Goal: Task Accomplishment & Management: Use online tool/utility

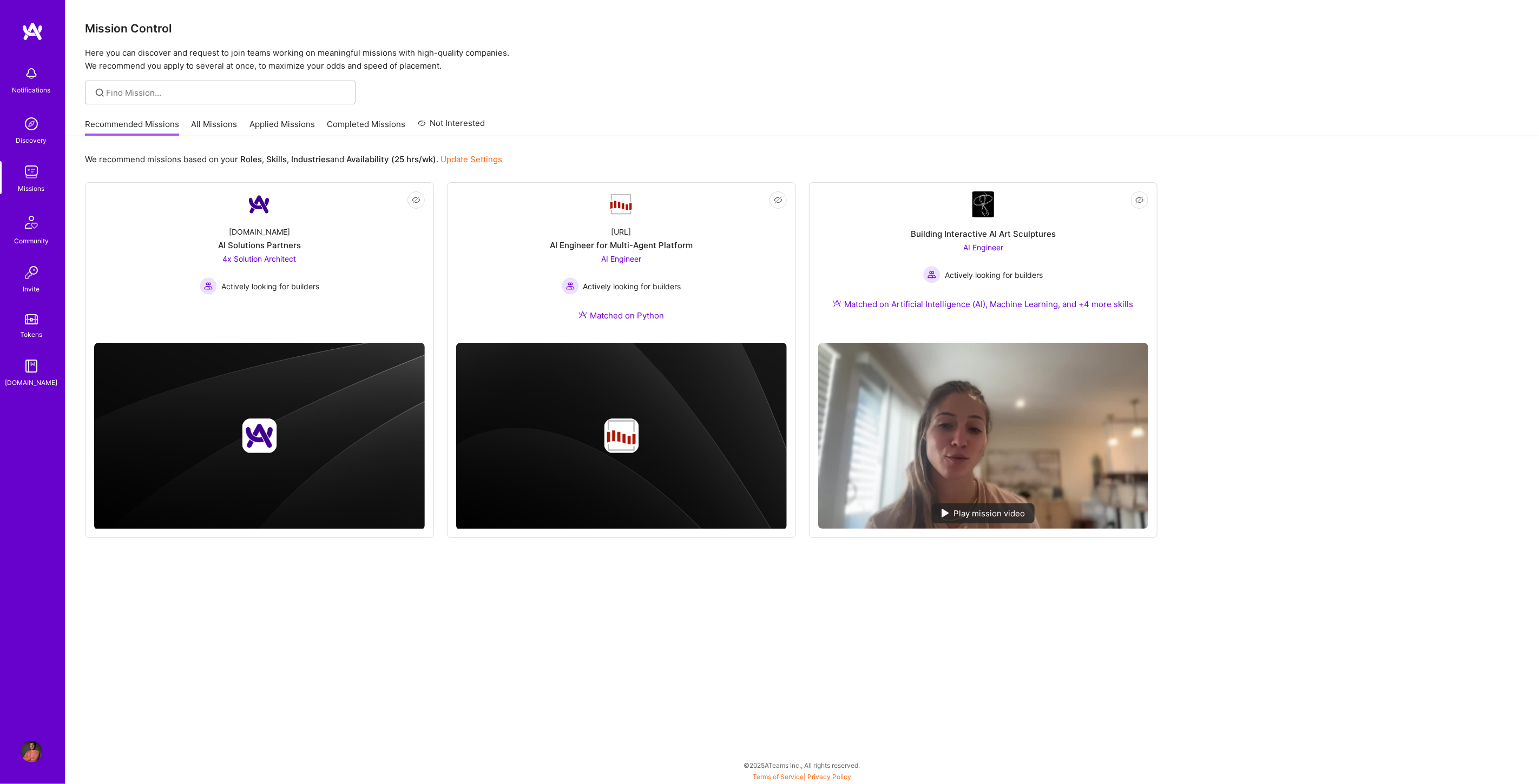
click at [229, 129] on link "All Missions" at bounding box center [214, 127] width 46 height 18
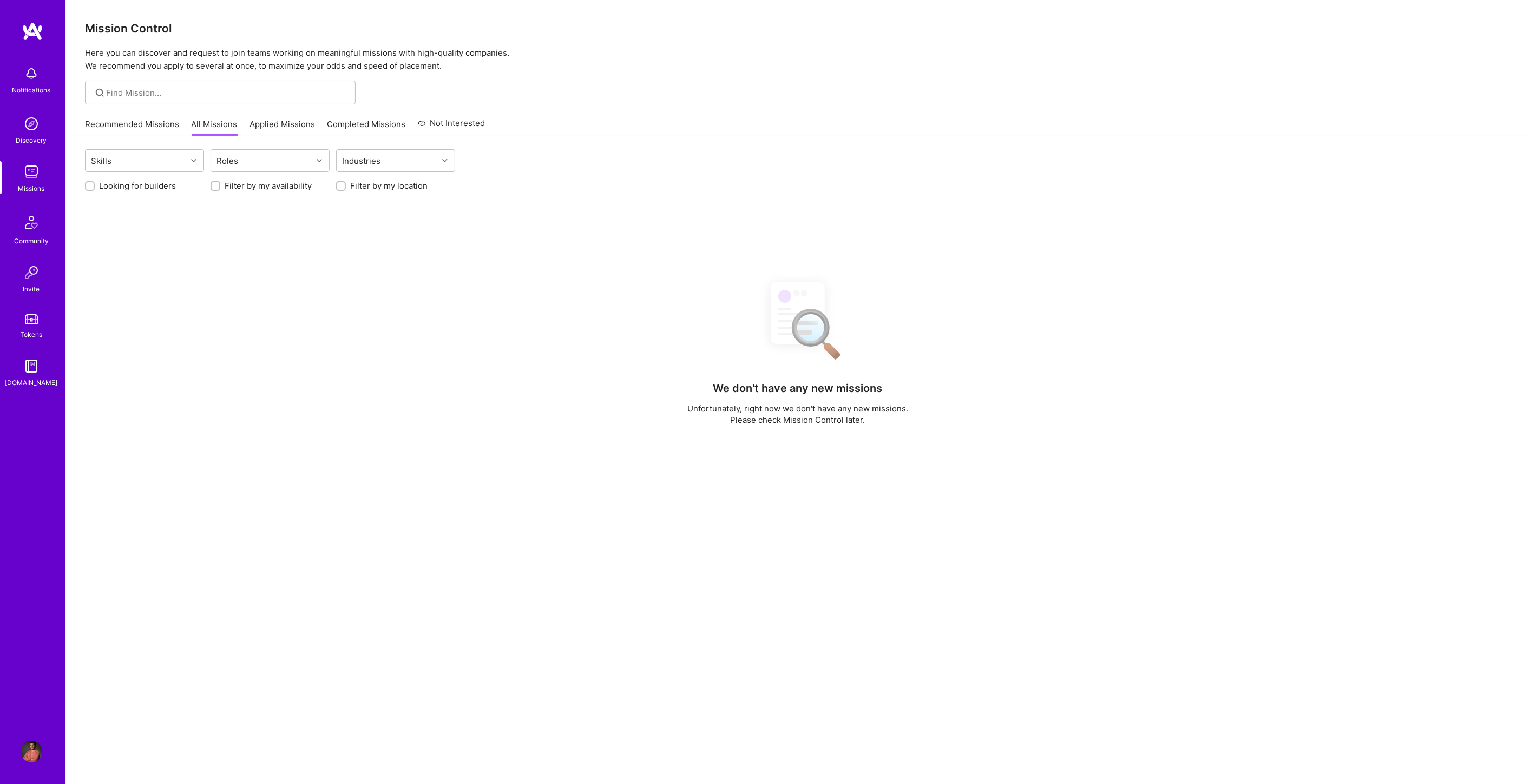
click at [275, 124] on link "Applied Missions" at bounding box center [283, 127] width 66 height 18
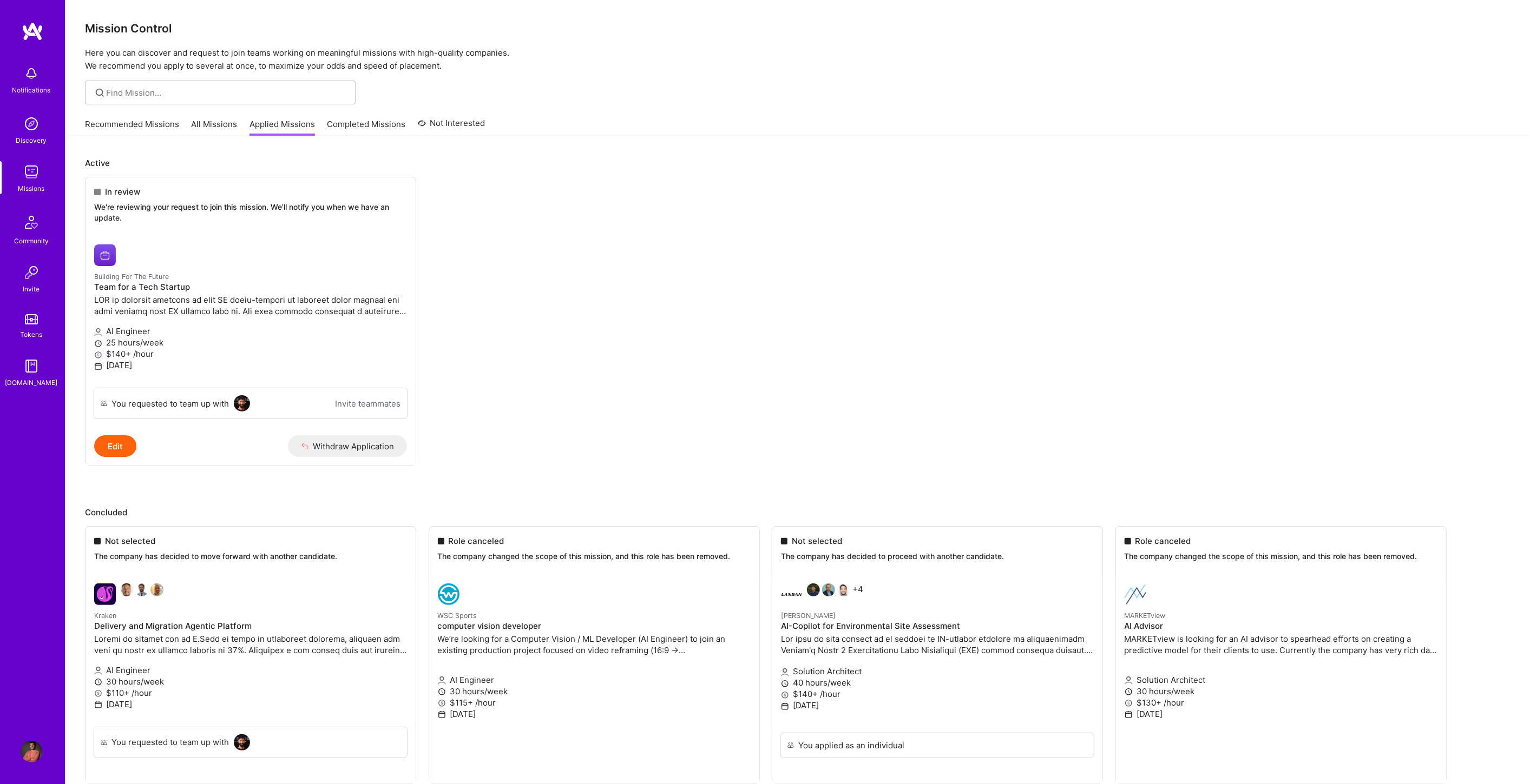
click at [36, 181] on img at bounding box center [31, 172] width 22 height 21
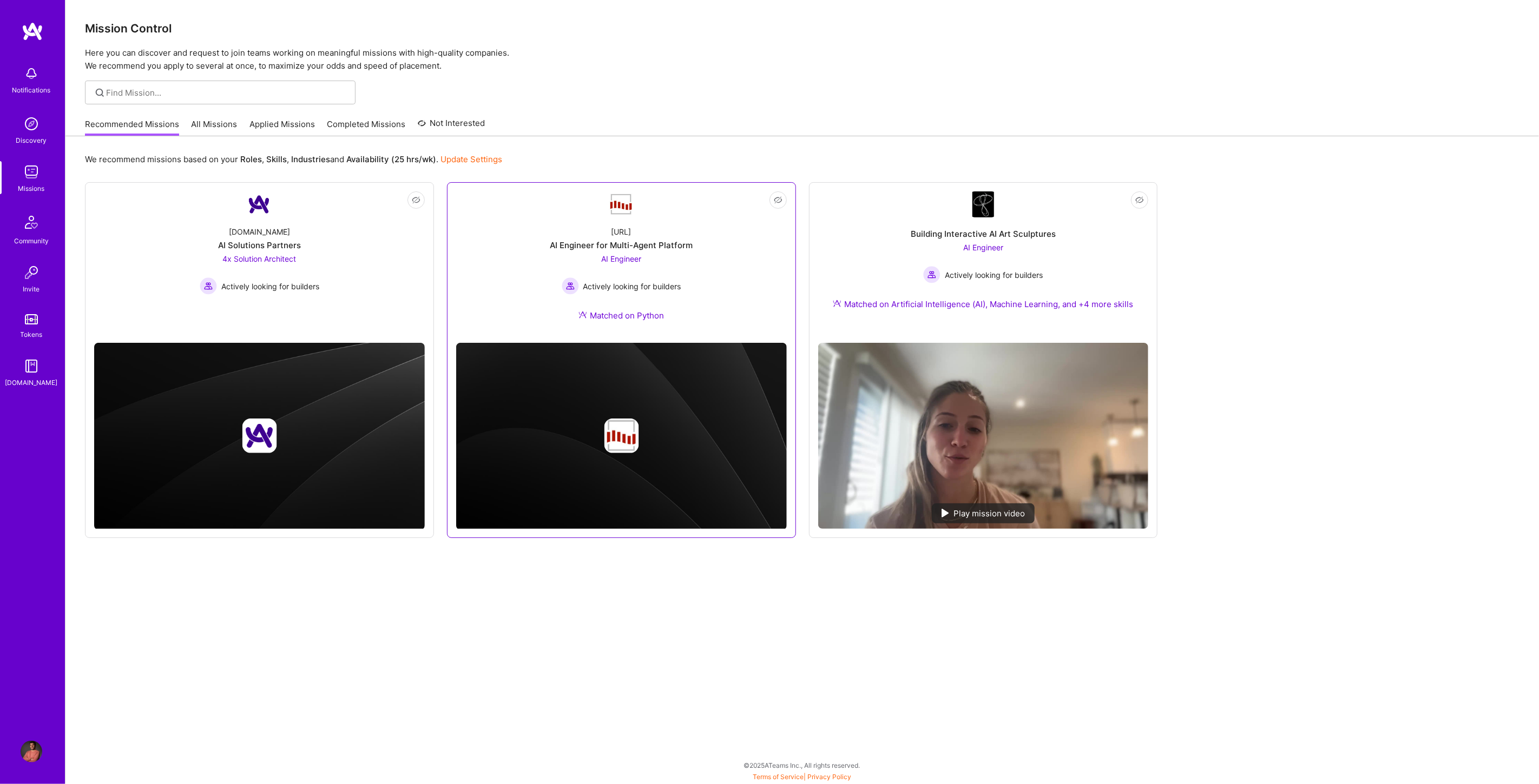
click at [621, 240] on div "AI Engineer for Multi-Agent Platform" at bounding box center [621, 245] width 143 height 11
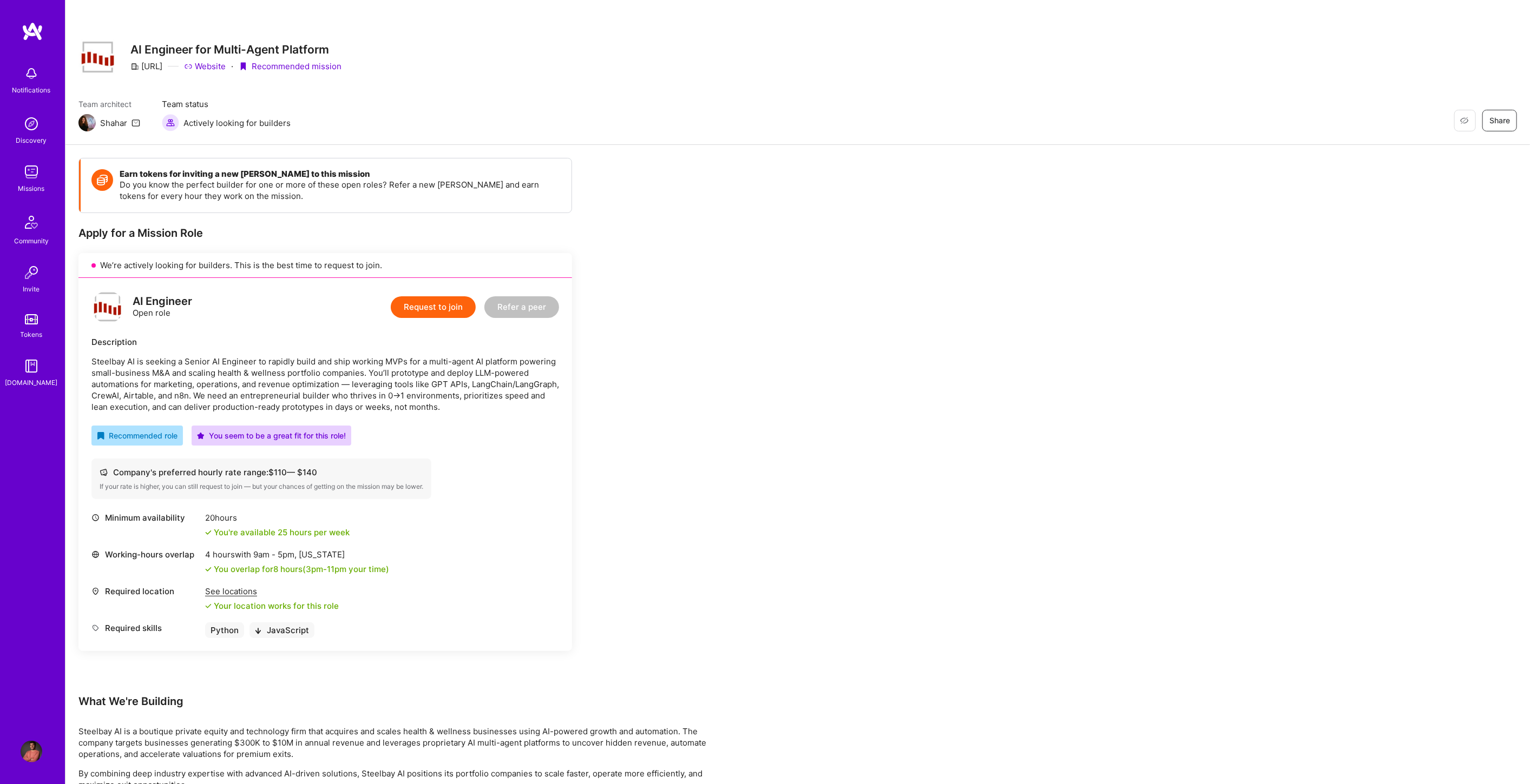
drag, startPoint x: 140, startPoint y: 64, endPoint x: 182, endPoint y: 67, distance: 42.1
click at [162, 67] on div "[URL]" at bounding box center [146, 66] width 32 height 11
